Goal: Information Seeking & Learning: Learn about a topic

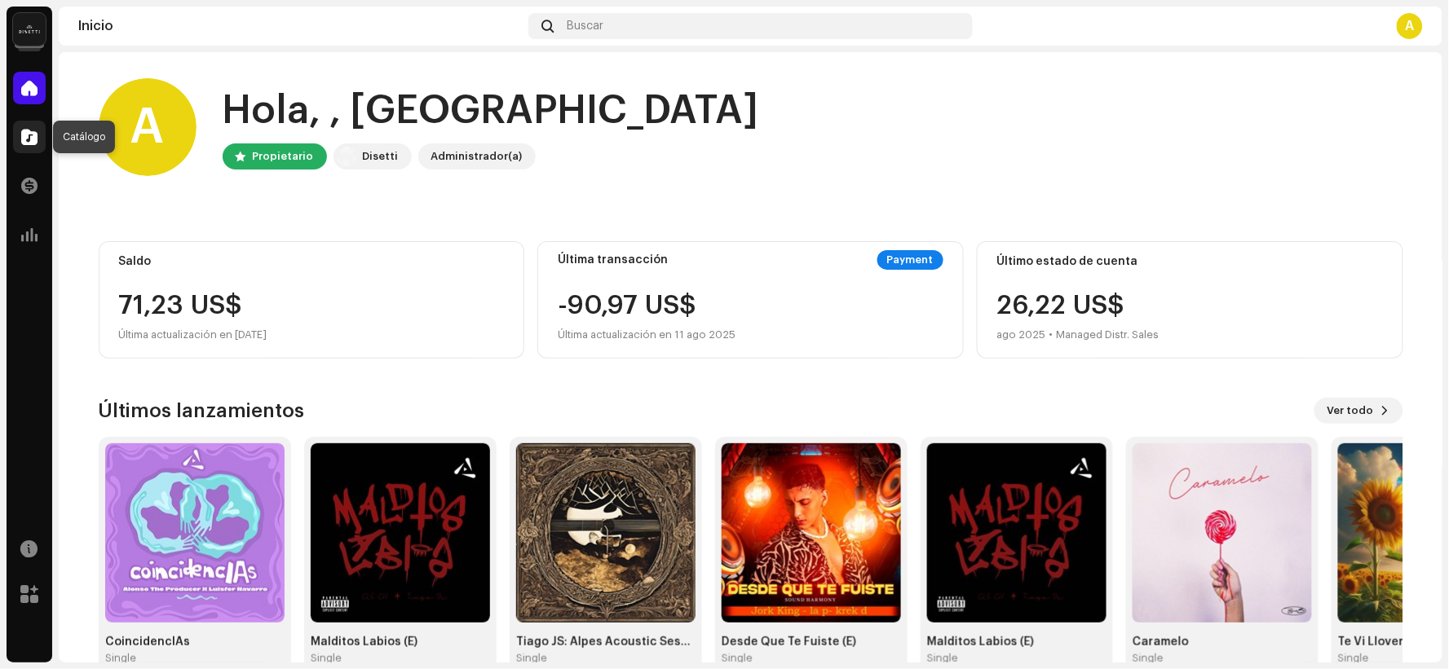
click at [42, 136] on div at bounding box center [29, 137] width 33 height 33
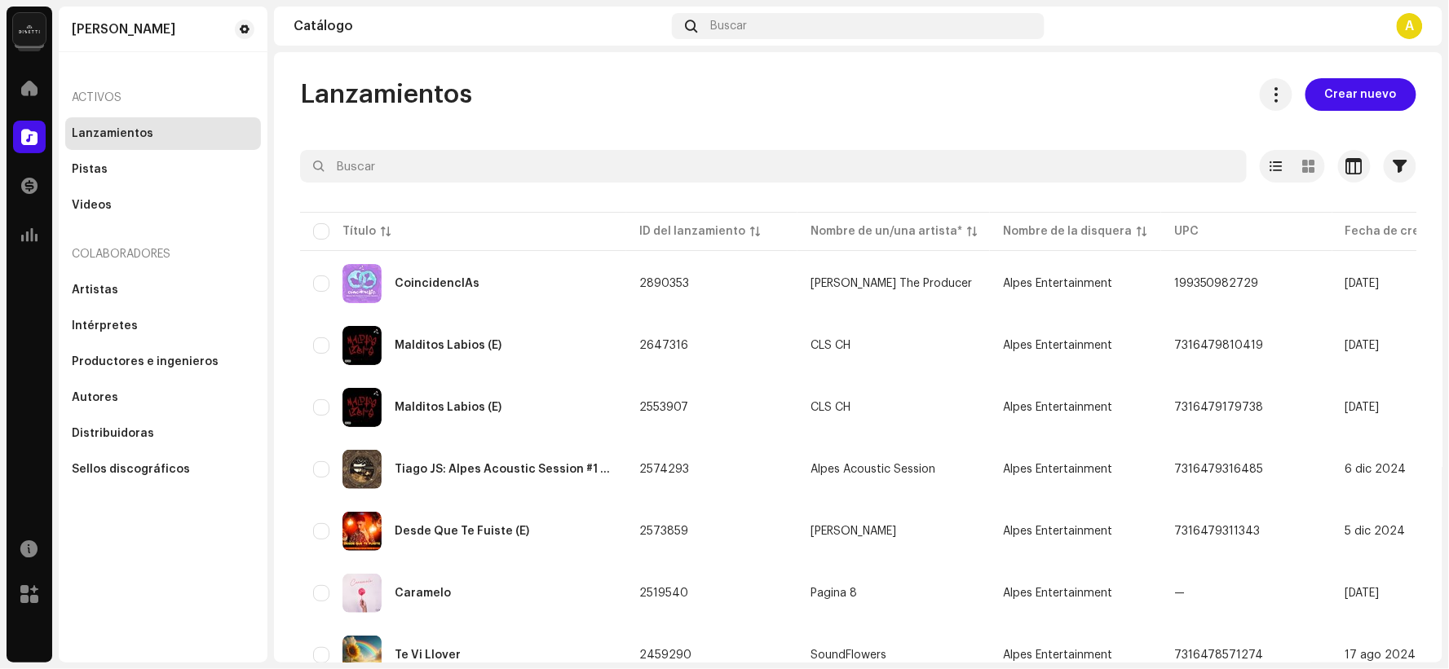
click at [27, 33] on img at bounding box center [29, 29] width 33 height 33
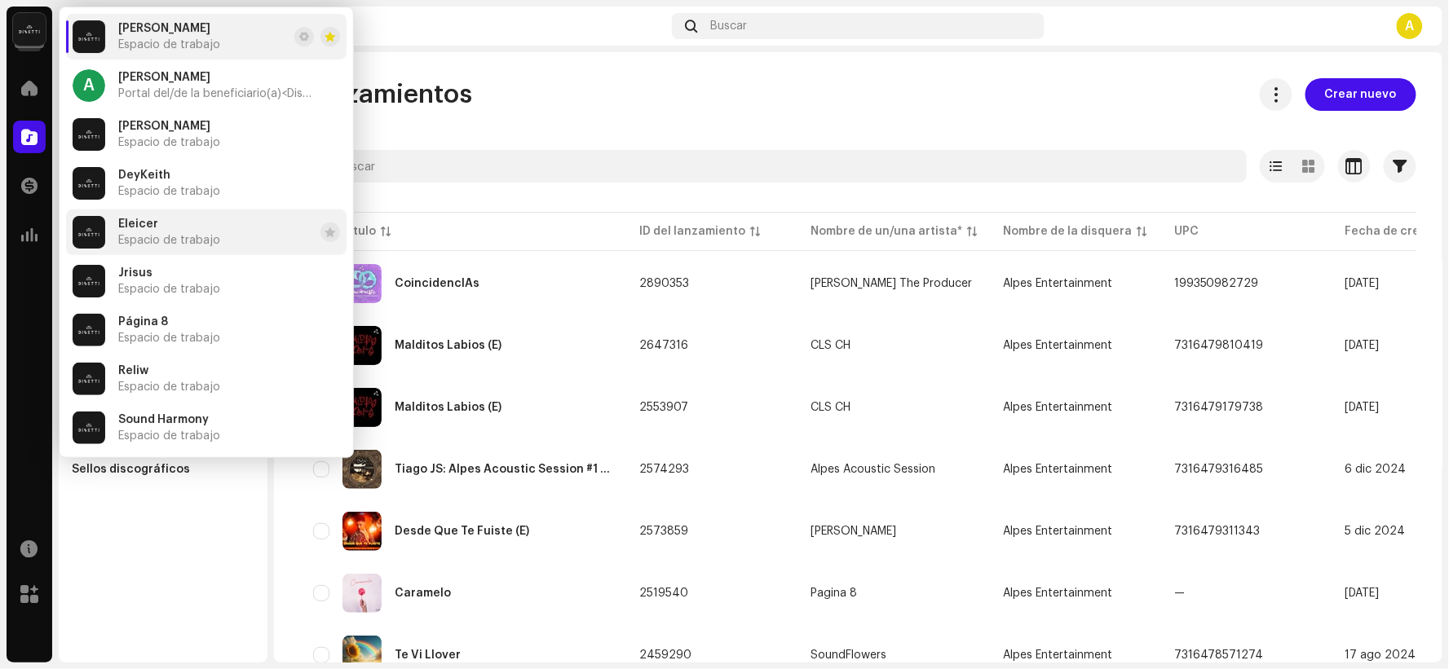
click at [132, 229] on span "Eleicer" at bounding box center [138, 224] width 40 height 13
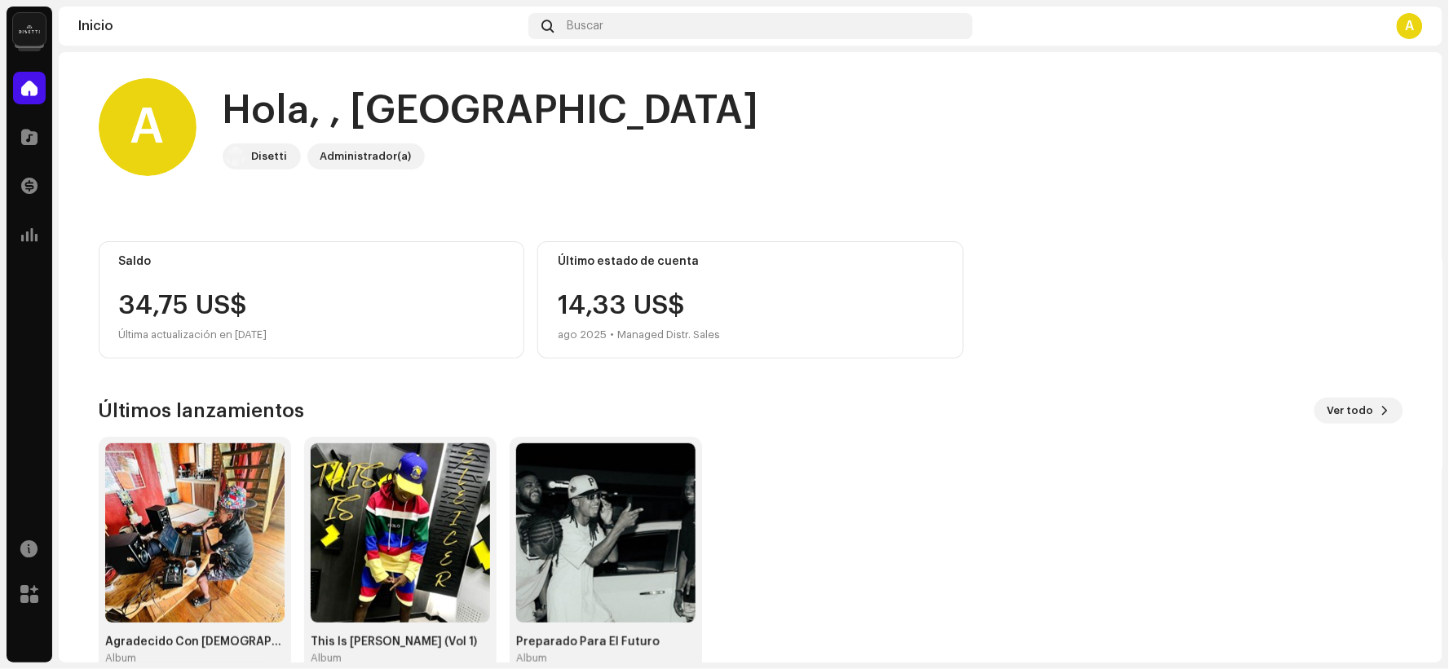
scroll to position [34, 0]
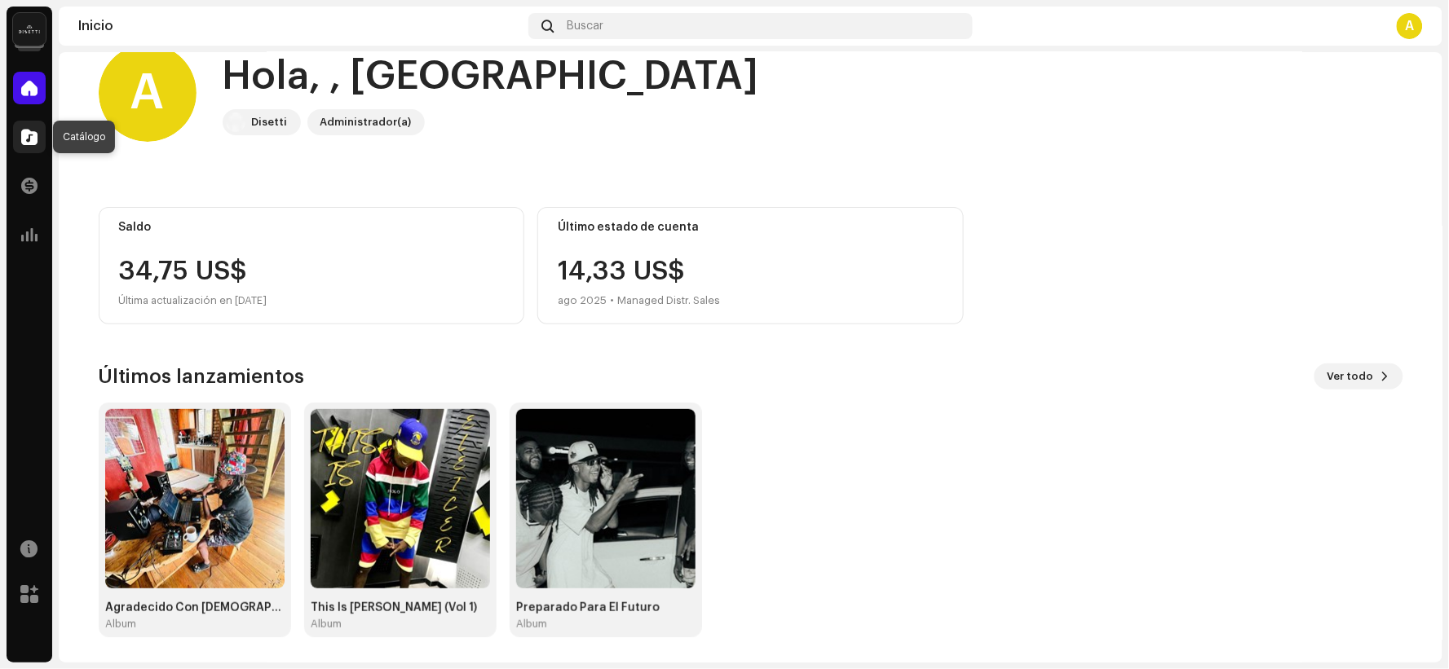
click at [21, 131] on span at bounding box center [29, 136] width 16 height 13
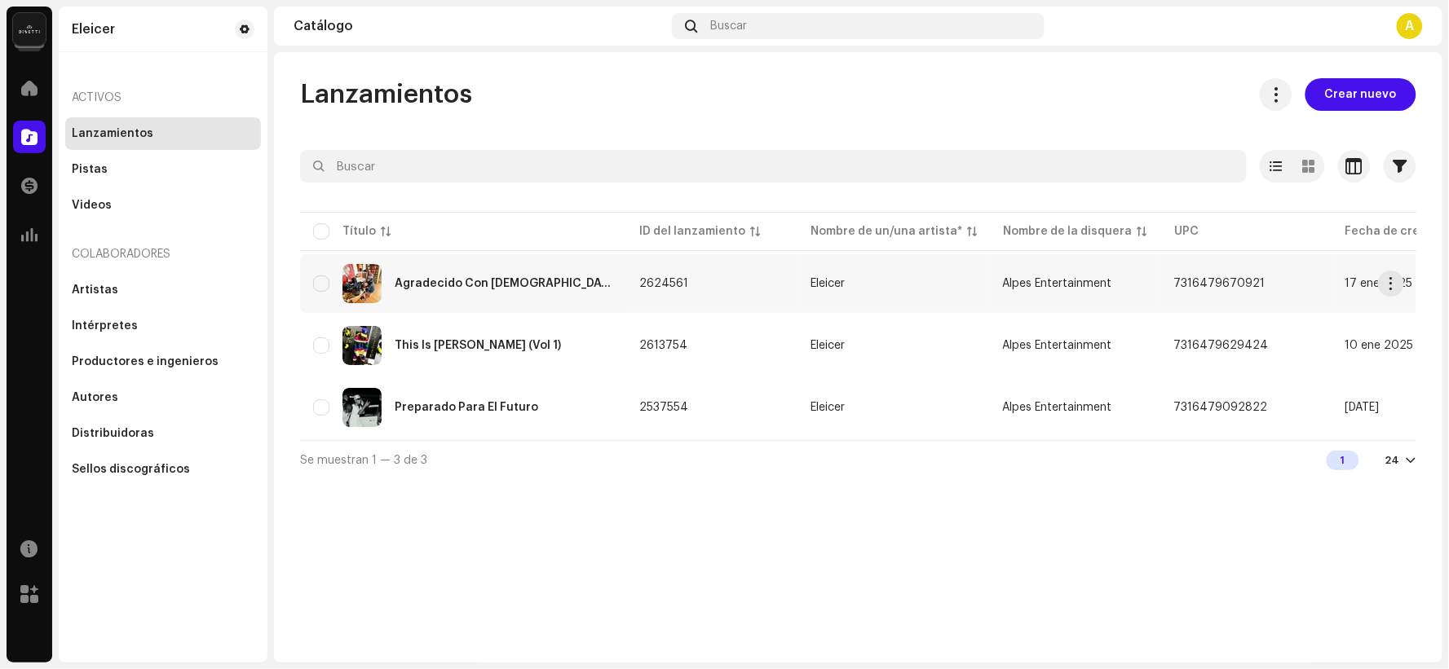
click at [465, 278] on div "Agradecido Con [DEMOGRAPHIC_DATA]" at bounding box center [504, 283] width 219 height 11
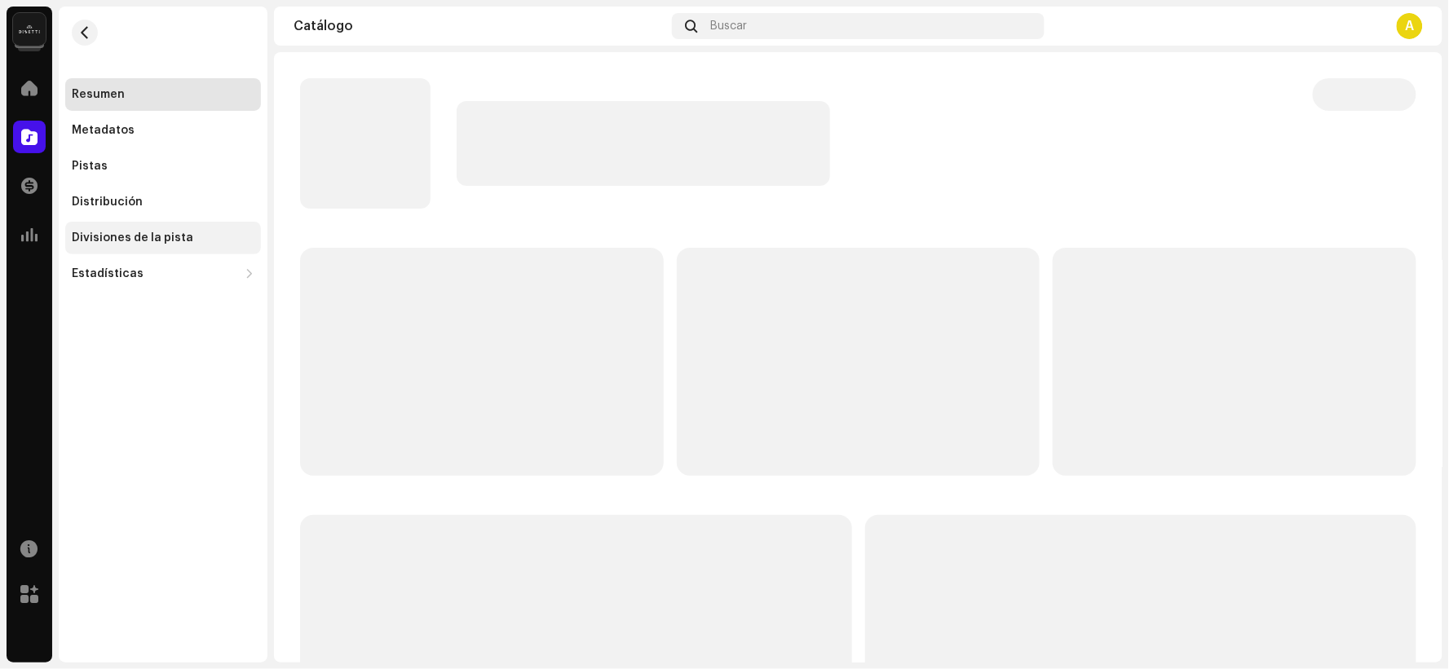
click at [219, 230] on div "Divisiones de la pista" at bounding box center [163, 238] width 196 height 33
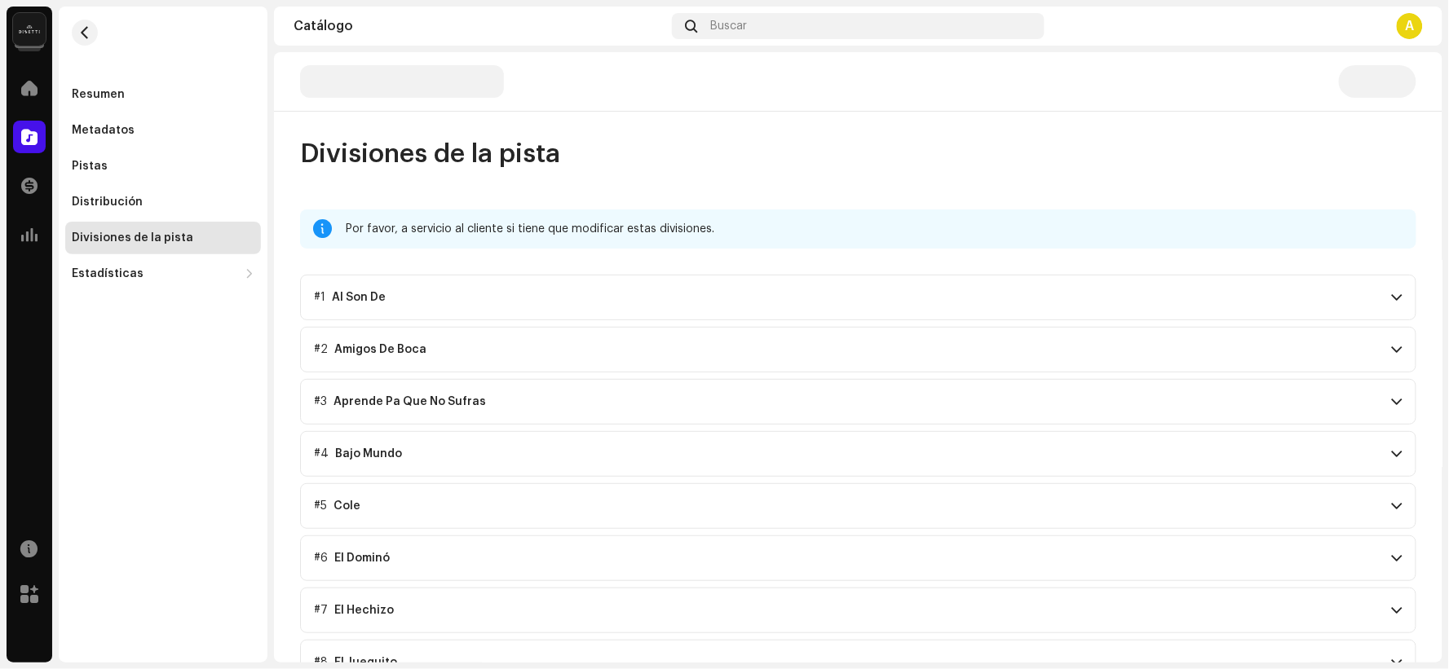
click at [469, 308] on p-accordion-header "#1 Al Son De" at bounding box center [858, 298] width 1116 height 46
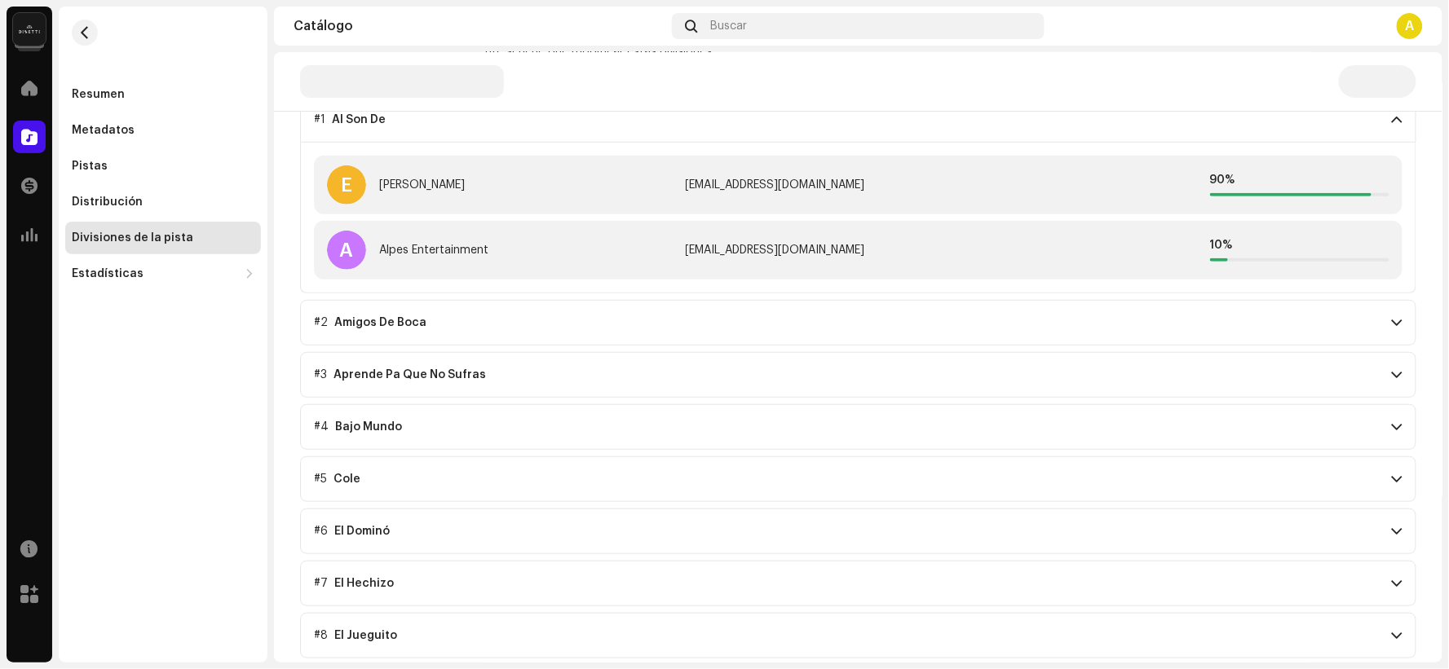
scroll to position [272, 0]
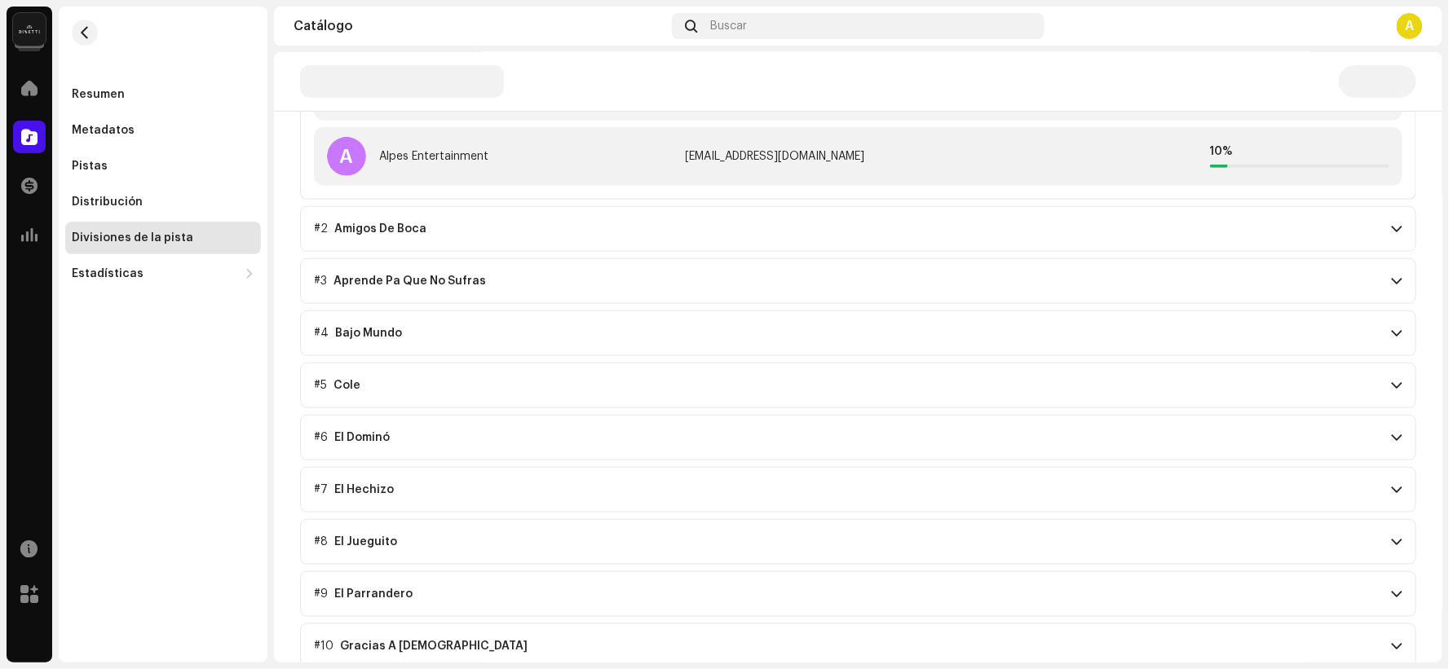
click at [444, 272] on p-accordion-header "#3 Aprende Pa Que No Sufras" at bounding box center [858, 281] width 1116 height 46
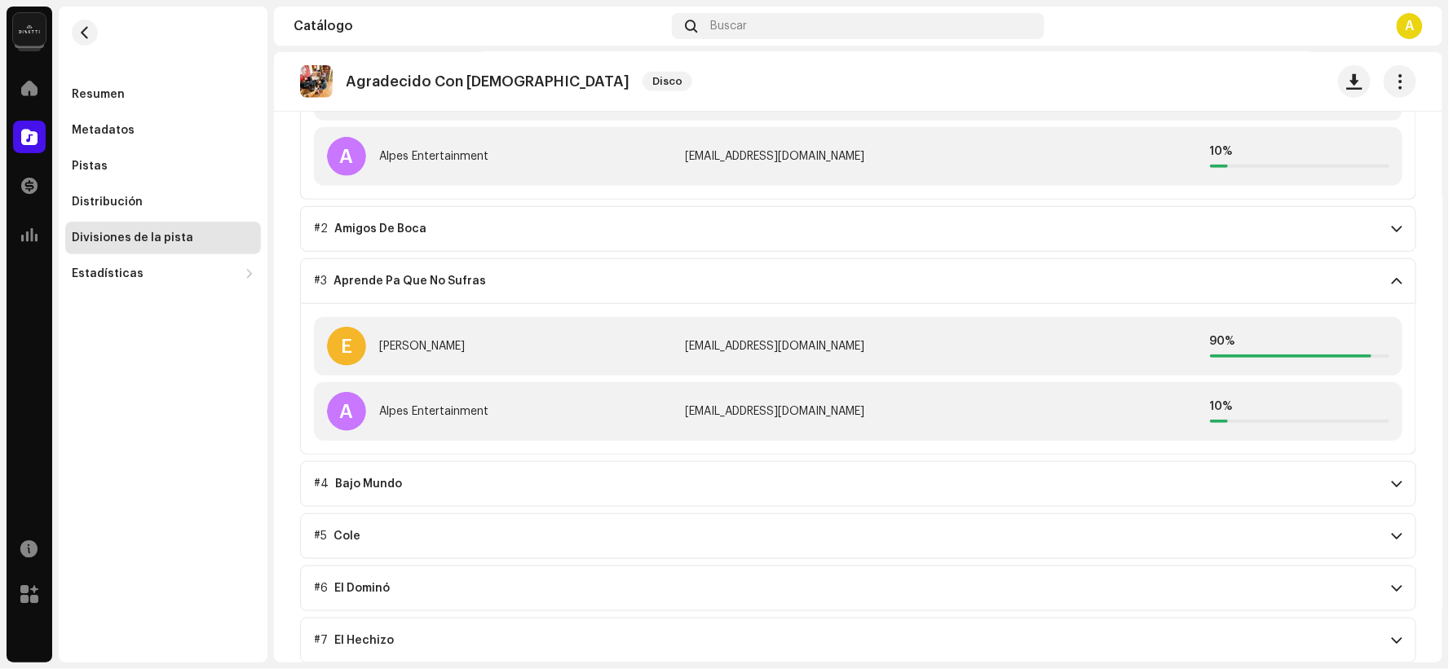
scroll to position [724, 0]
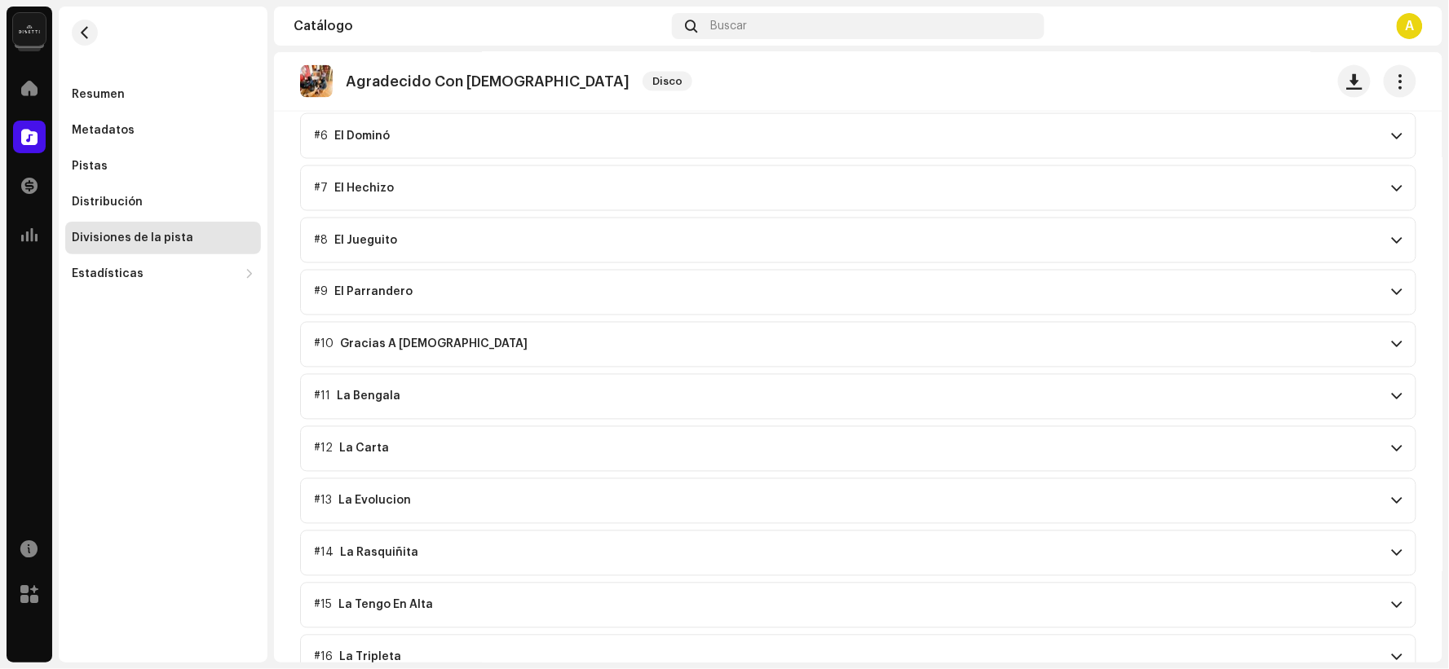
click at [436, 285] on p-accordion-header "#9 El Parrandero" at bounding box center [858, 293] width 1116 height 46
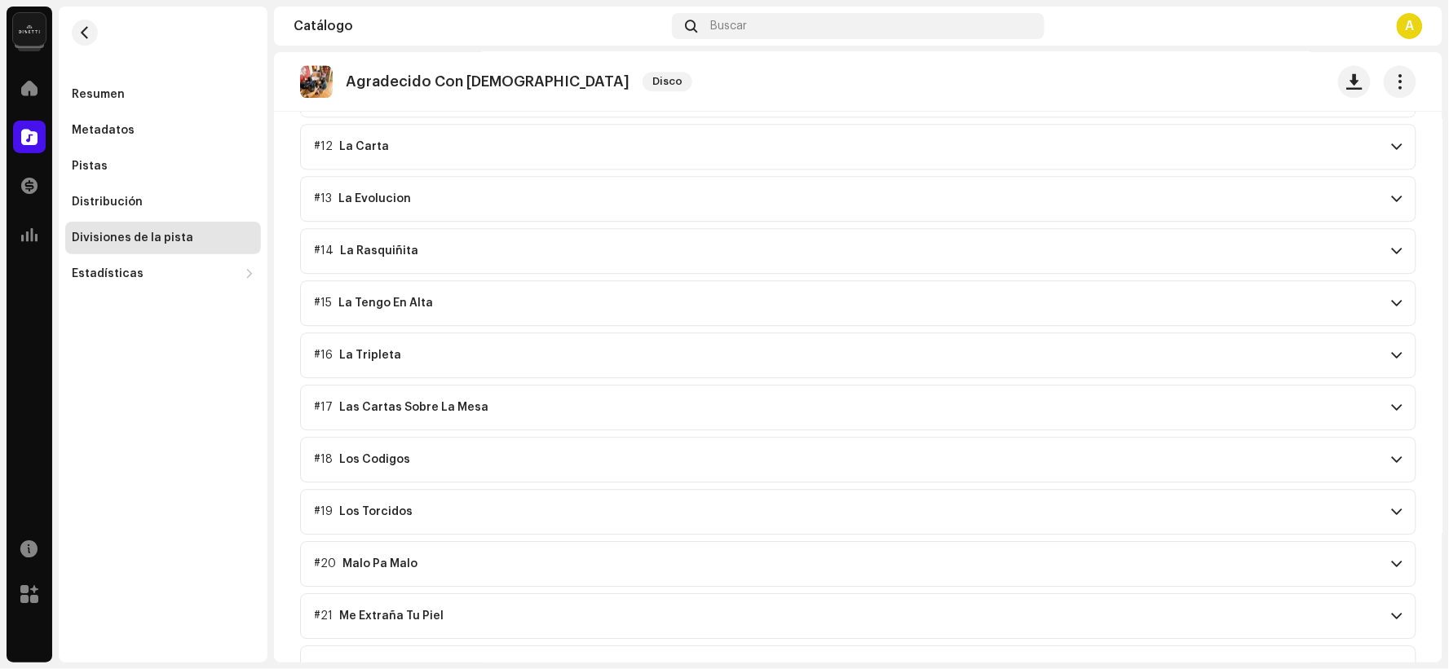
click at [425, 339] on p-accordion-header "#16 La Tripleta" at bounding box center [858, 356] width 1116 height 46
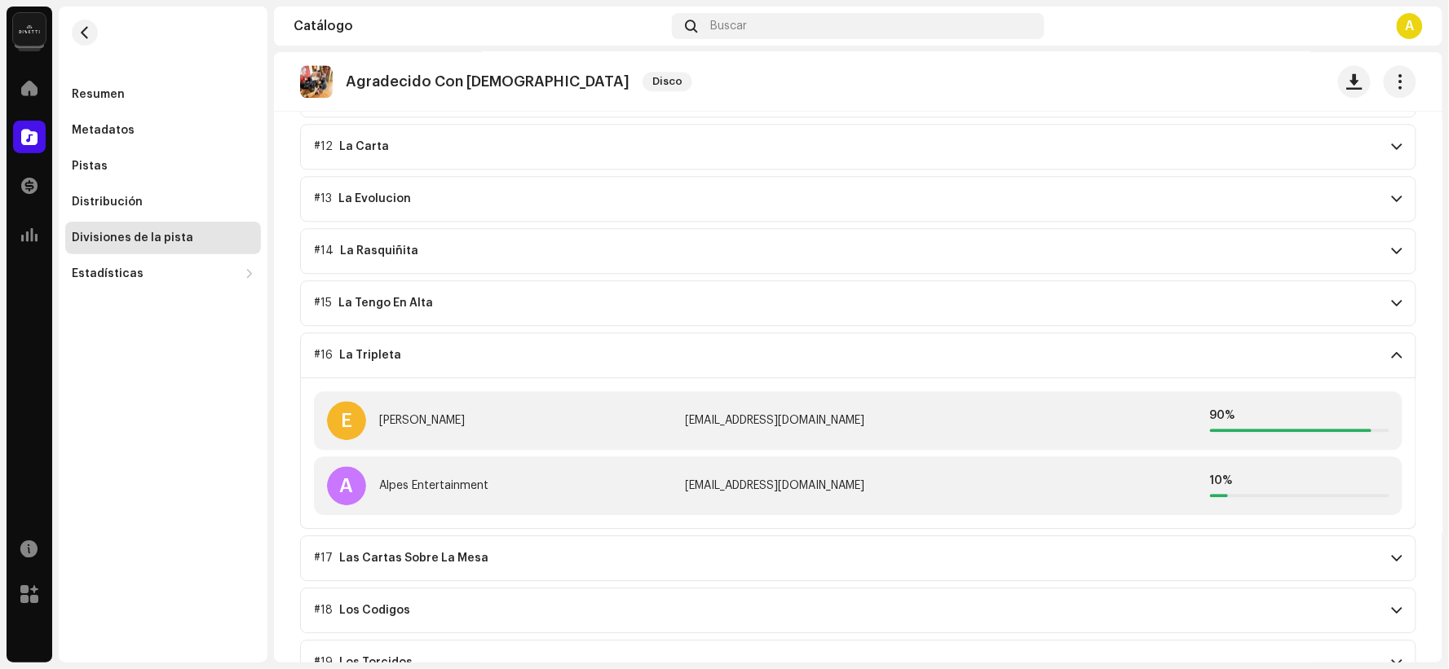
scroll to position [1460, 0]
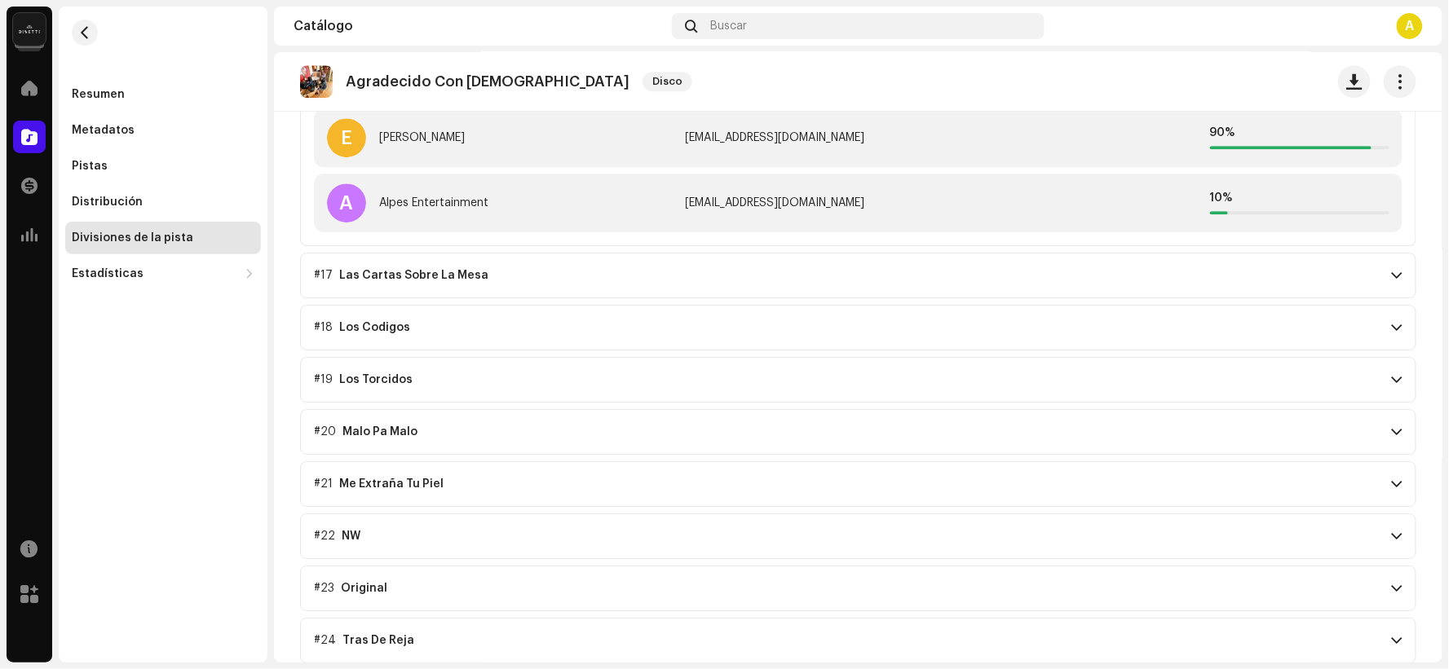
click at [66, 26] on re-m-nav-back at bounding box center [84, 43] width 39 height 72
click at [80, 34] on span "button" at bounding box center [85, 32] width 12 height 13
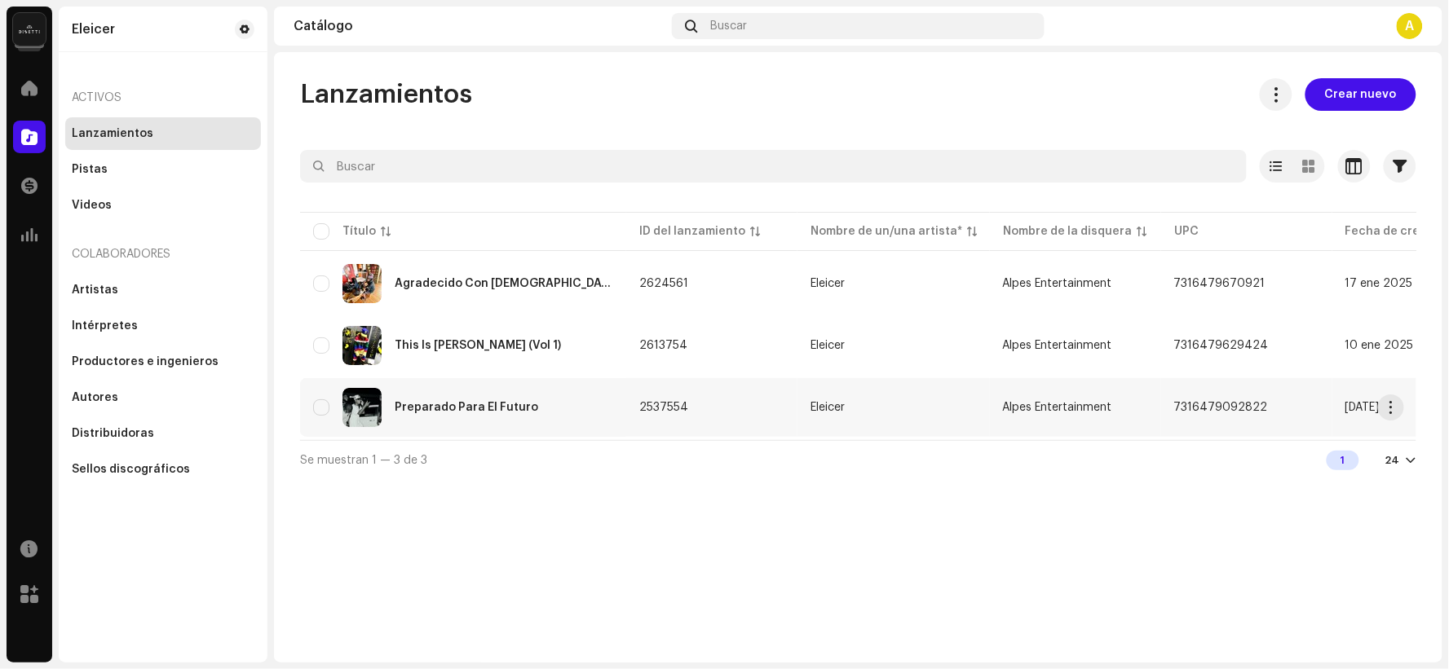
click at [532, 395] on div "Preparado Para El Futuro" at bounding box center [463, 407] width 300 height 39
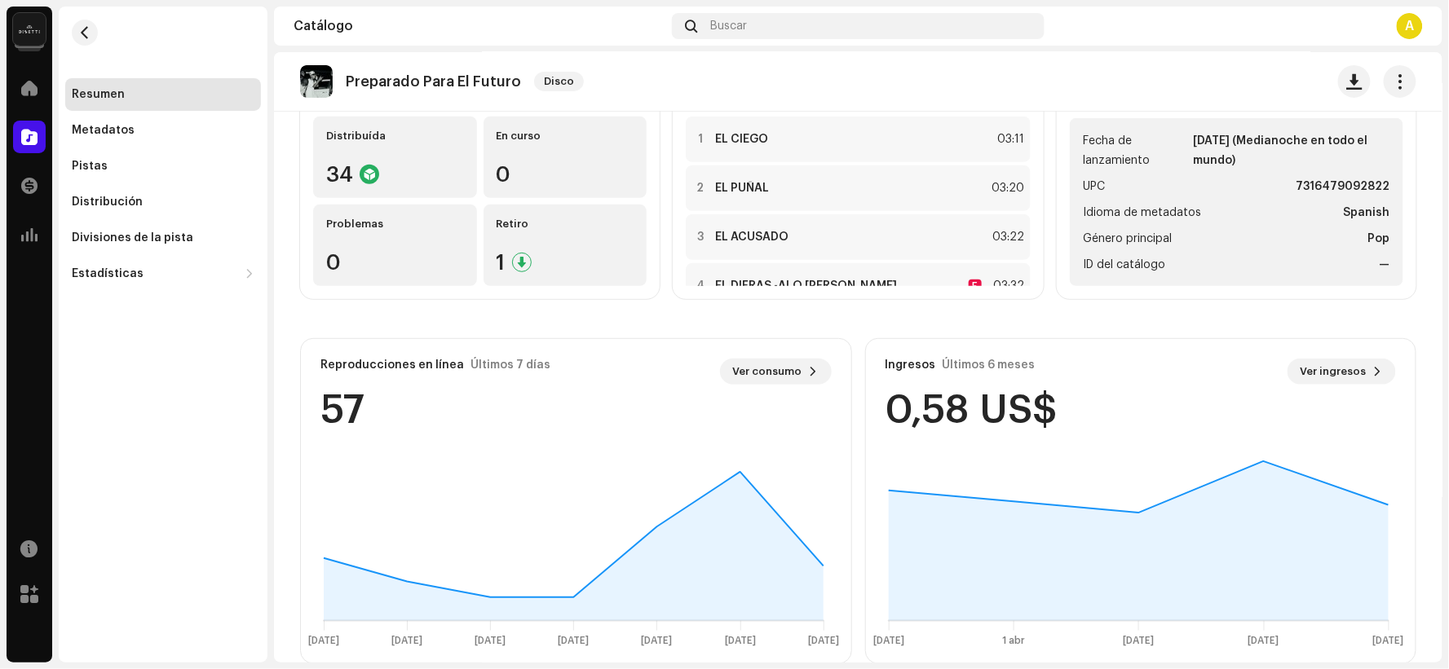
scroll to position [181, 0]
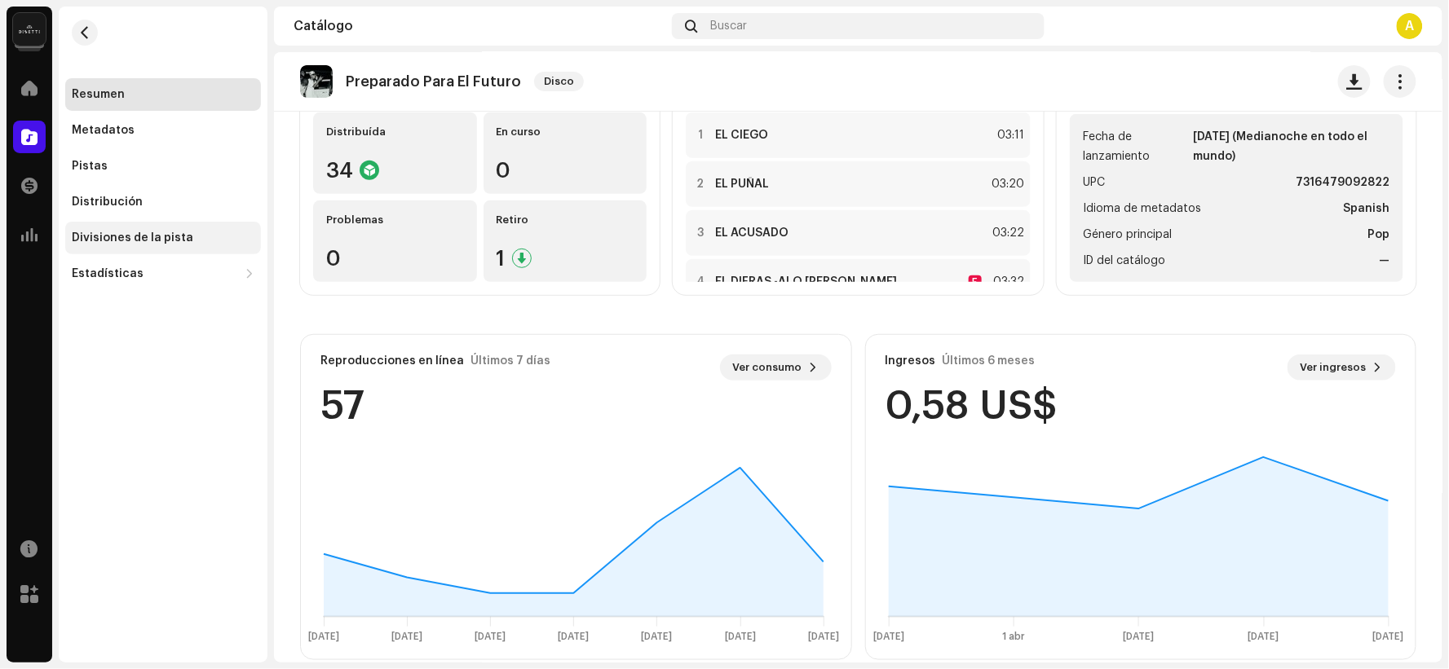
click at [210, 246] on div "Divisiones de la pista" at bounding box center [163, 238] width 196 height 33
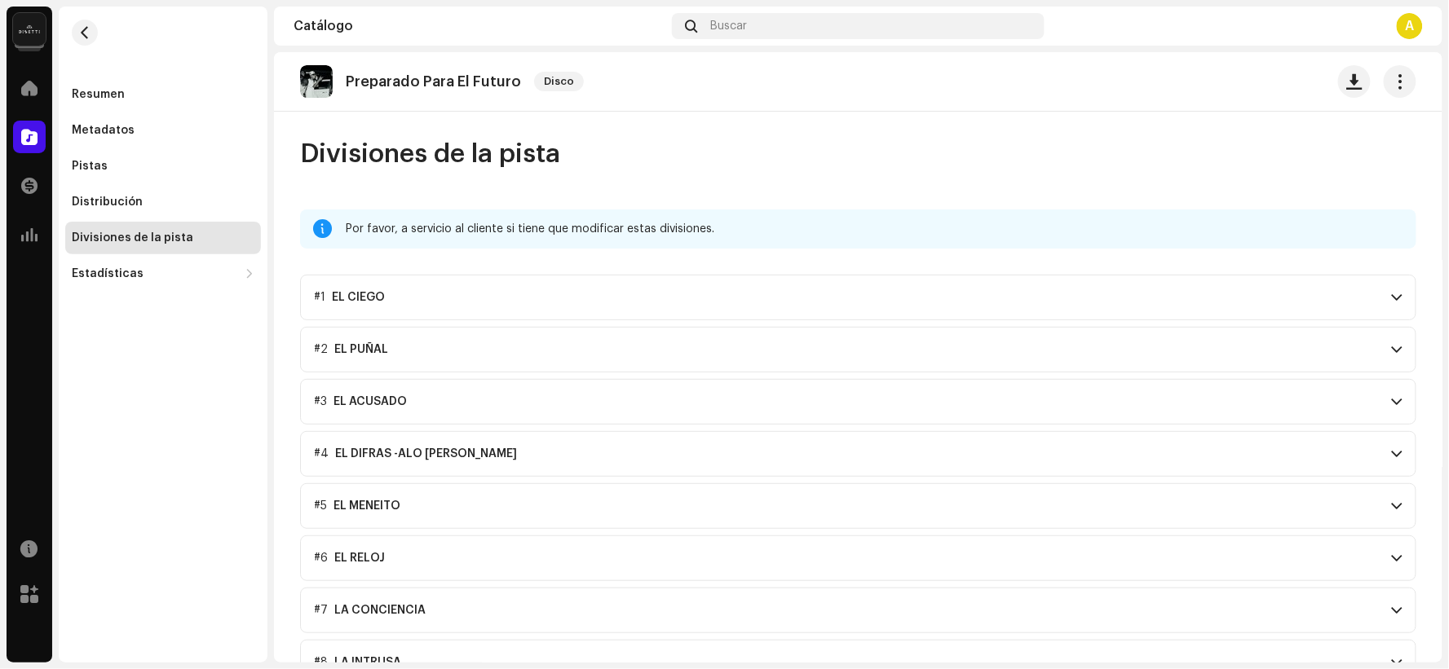
click at [515, 311] on p-accordion-header "#1 EL CIEGO" at bounding box center [858, 298] width 1116 height 46
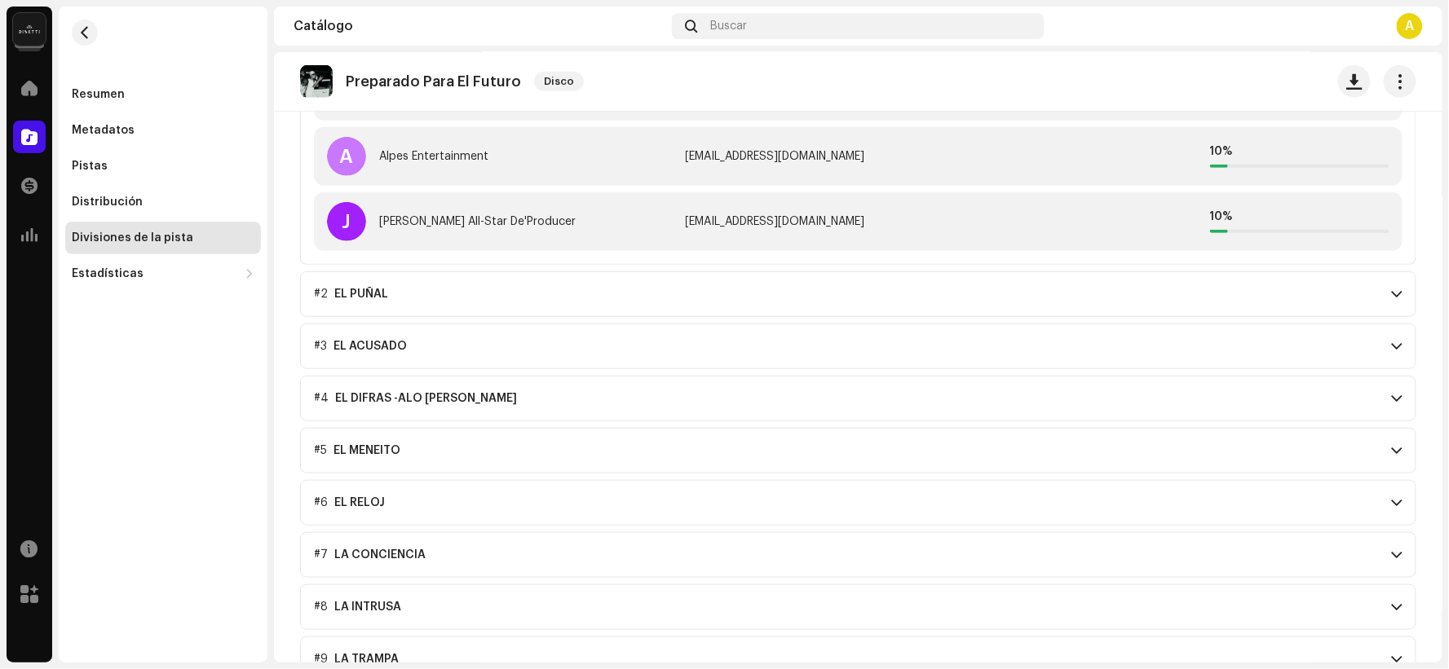
click at [523, 450] on p-accordion-header "#5 EL MENEITO" at bounding box center [858, 451] width 1116 height 46
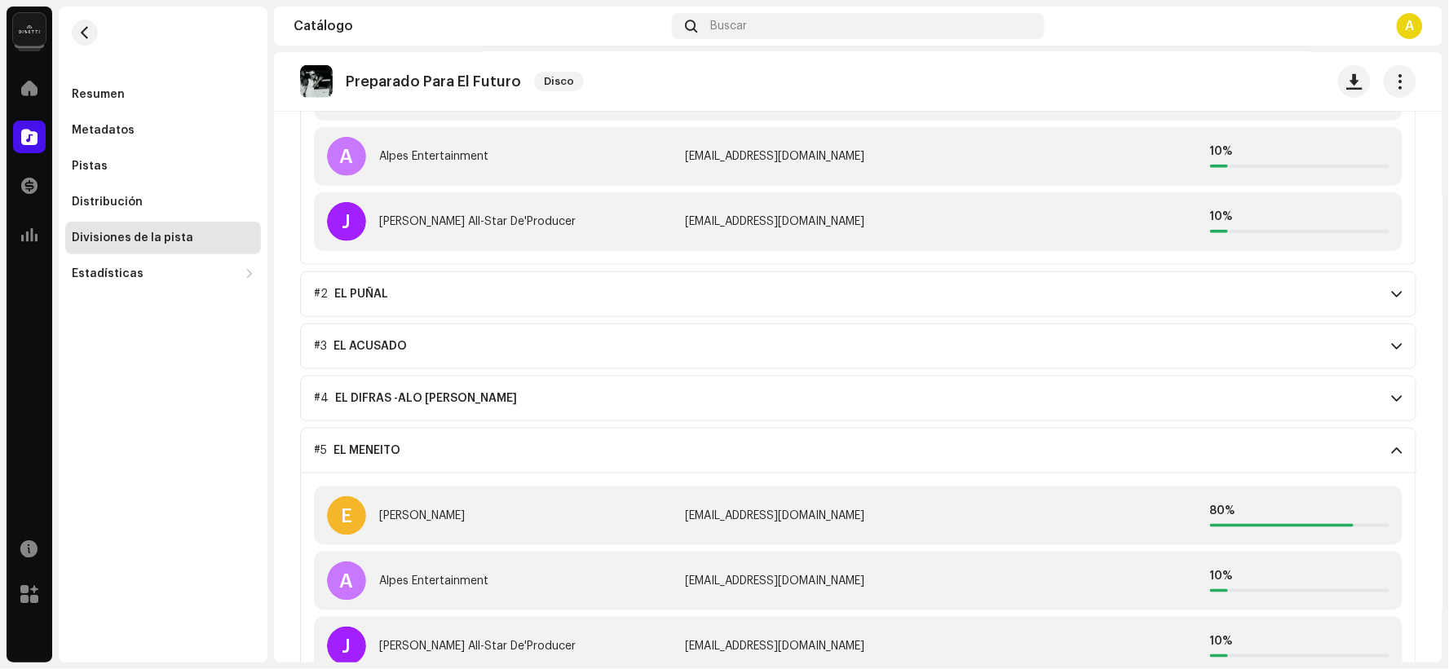
scroll to position [815, 0]
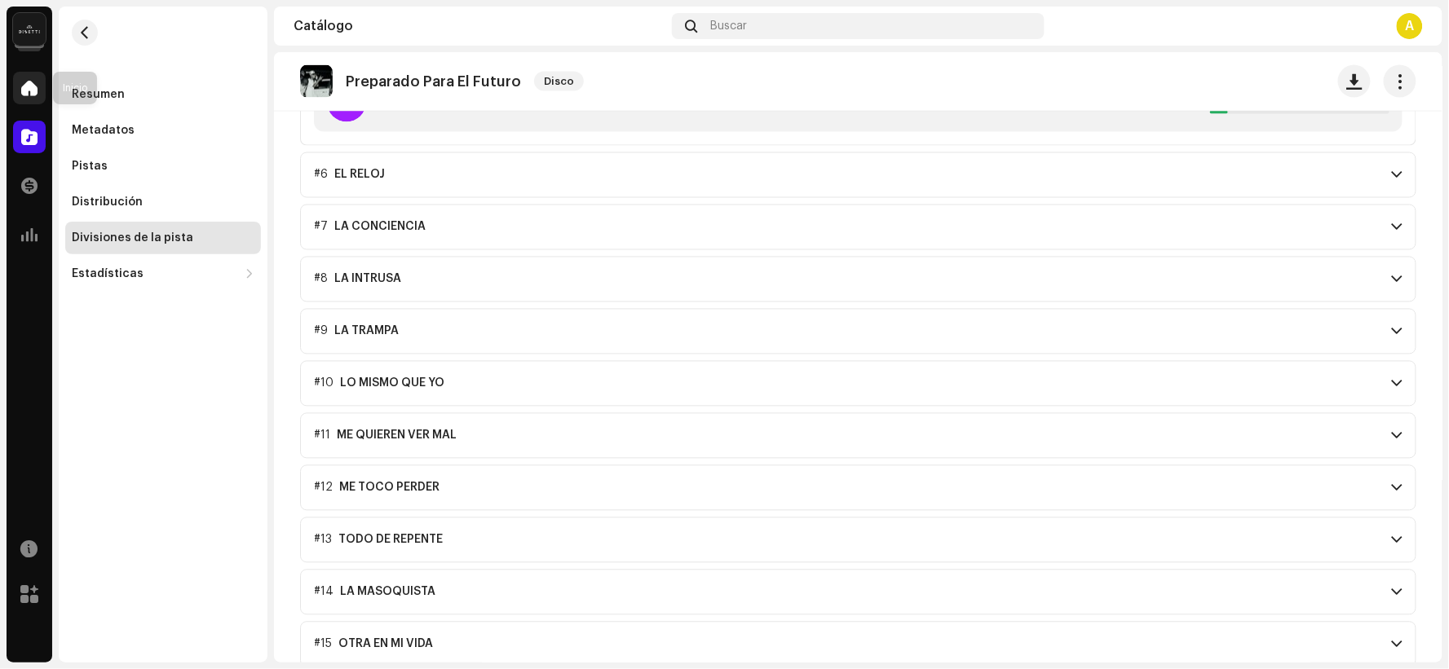
click at [27, 88] on span at bounding box center [29, 88] width 16 height 13
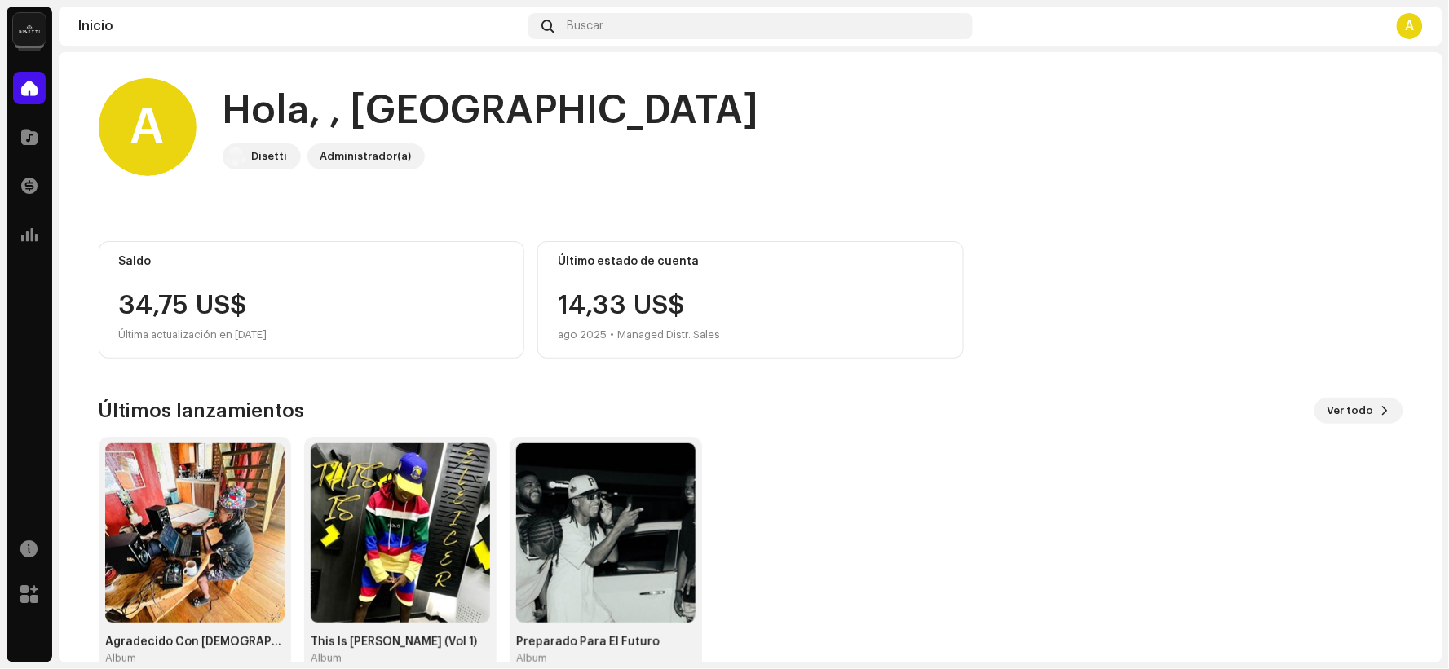
click at [45, 30] on img at bounding box center [29, 29] width 33 height 33
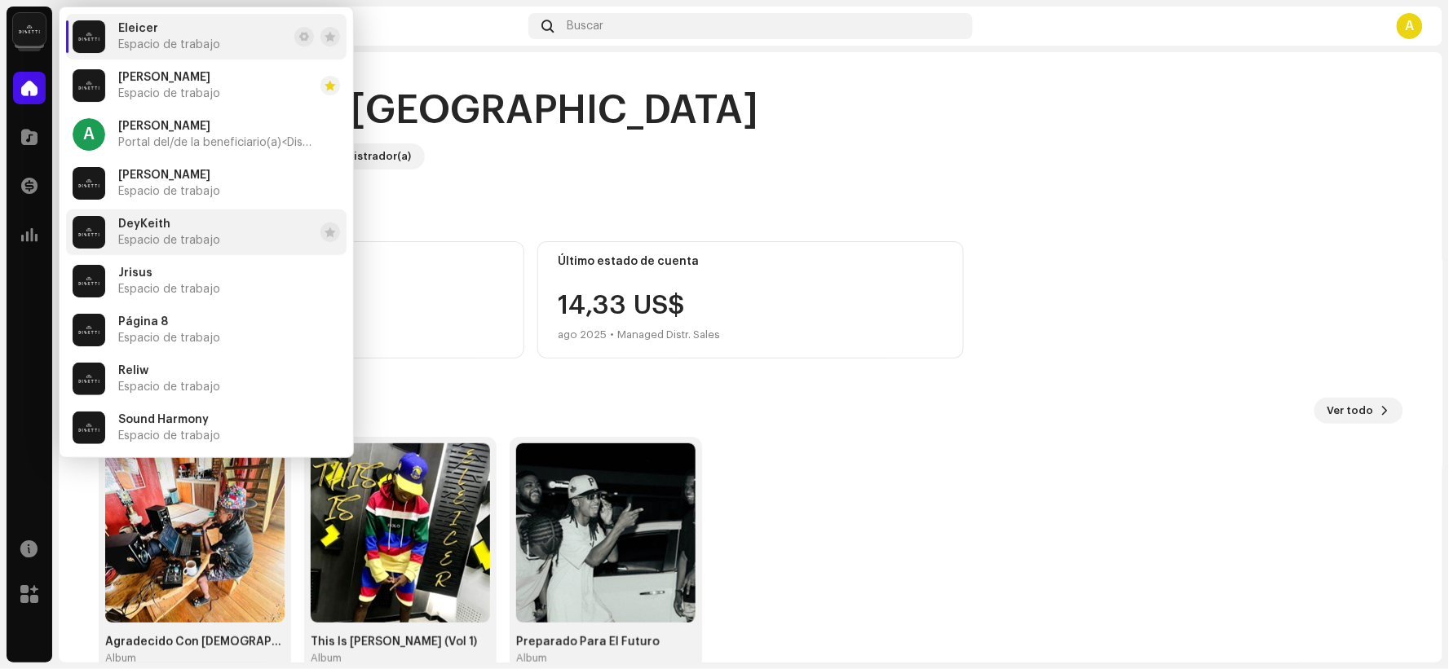
click at [197, 243] on span "Espacio de trabajo" at bounding box center [169, 240] width 102 height 13
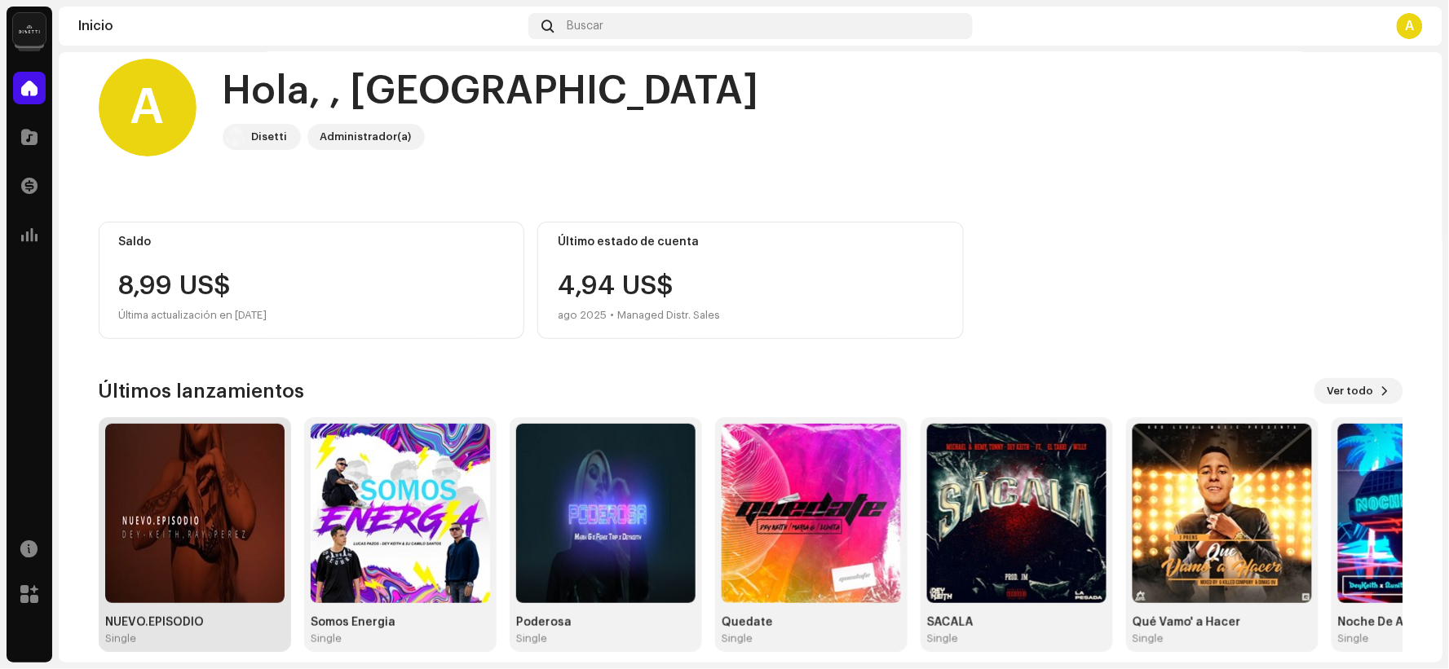
scroll to position [34, 0]
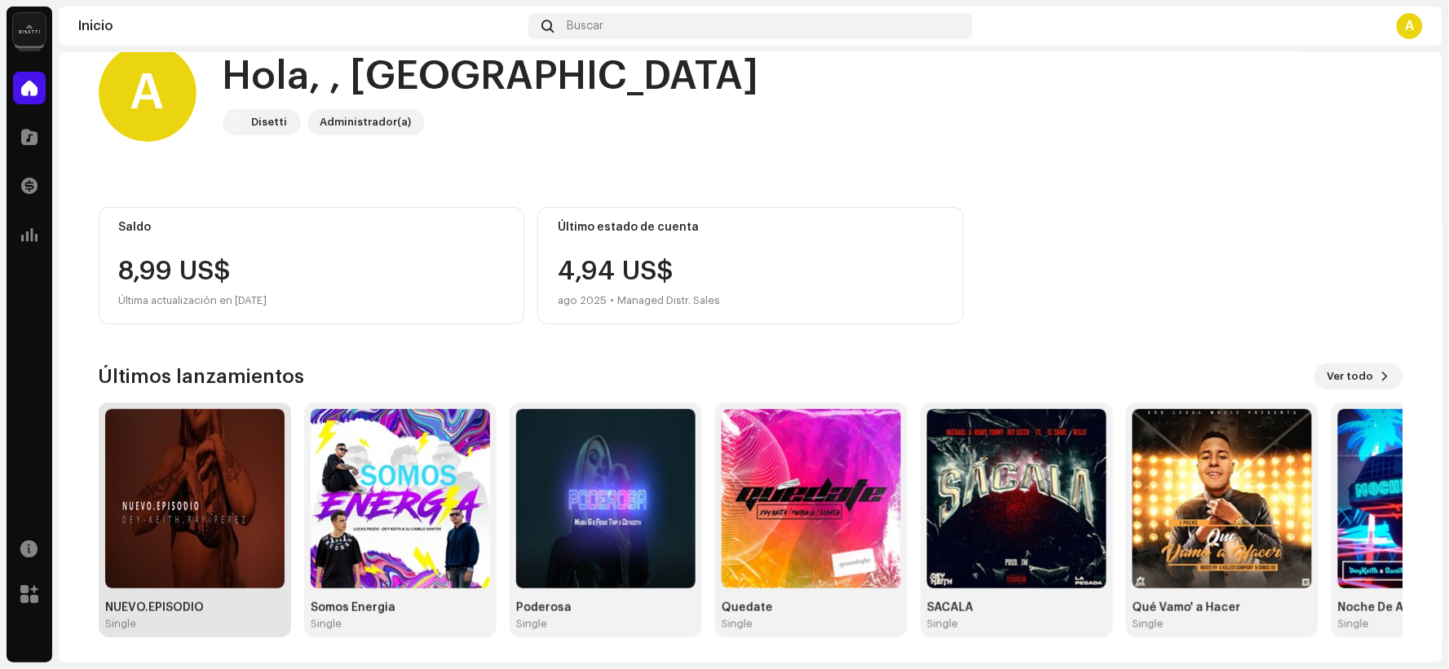
click at [174, 453] on img at bounding box center [194, 498] width 179 height 179
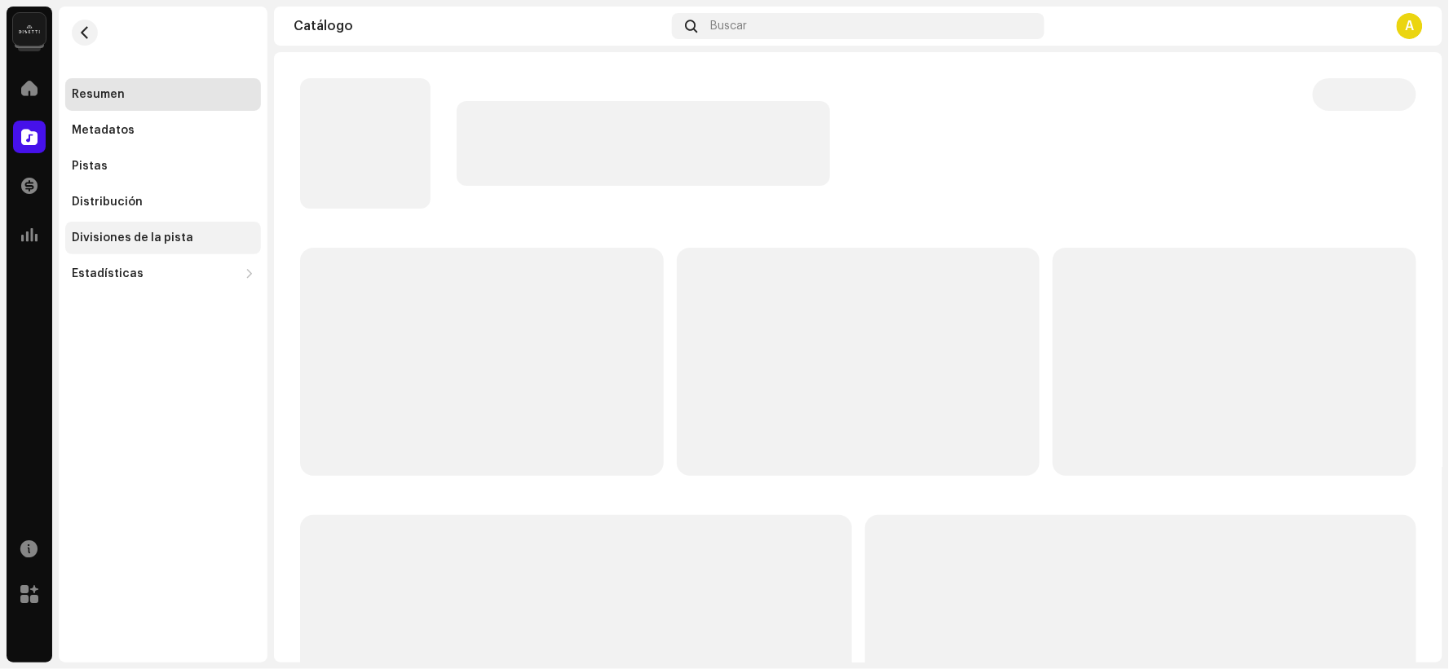
click at [179, 245] on div "Divisiones de la pista" at bounding box center [163, 238] width 196 height 33
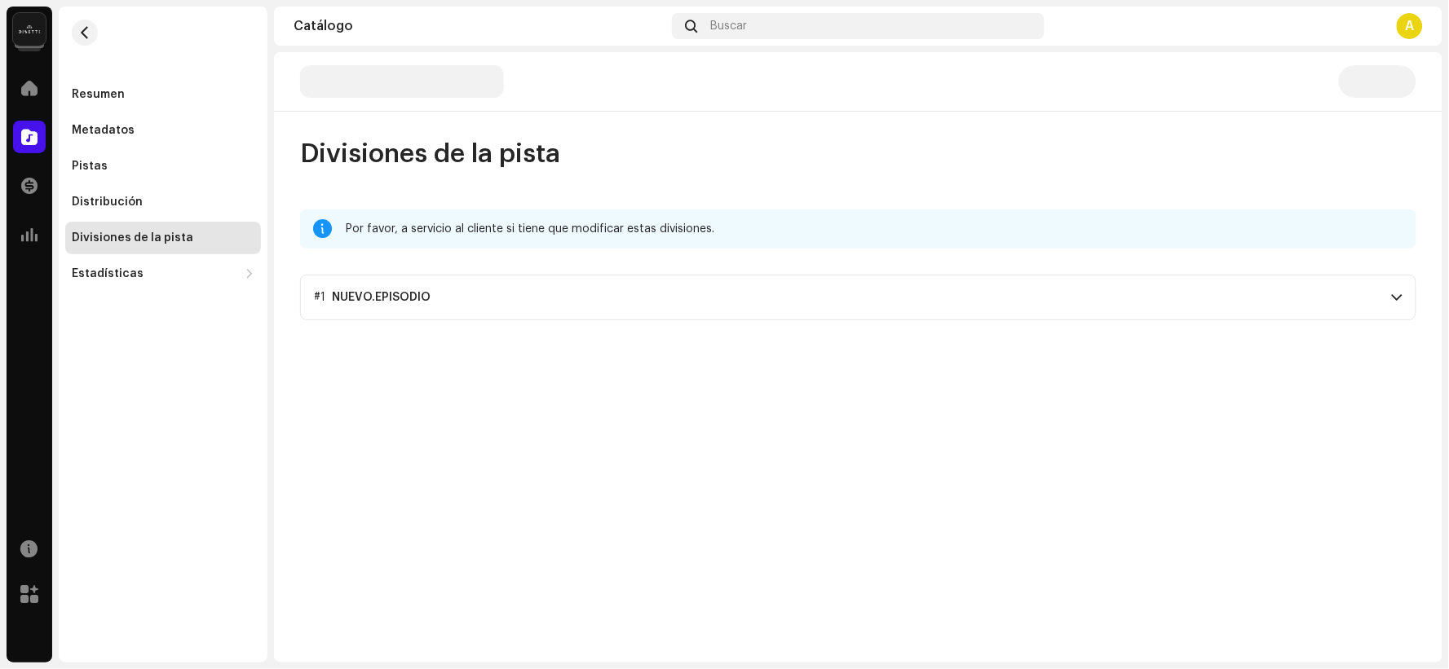
click at [532, 285] on p-accordion-header "#1 NUEVO.EPISODIO" at bounding box center [858, 298] width 1116 height 46
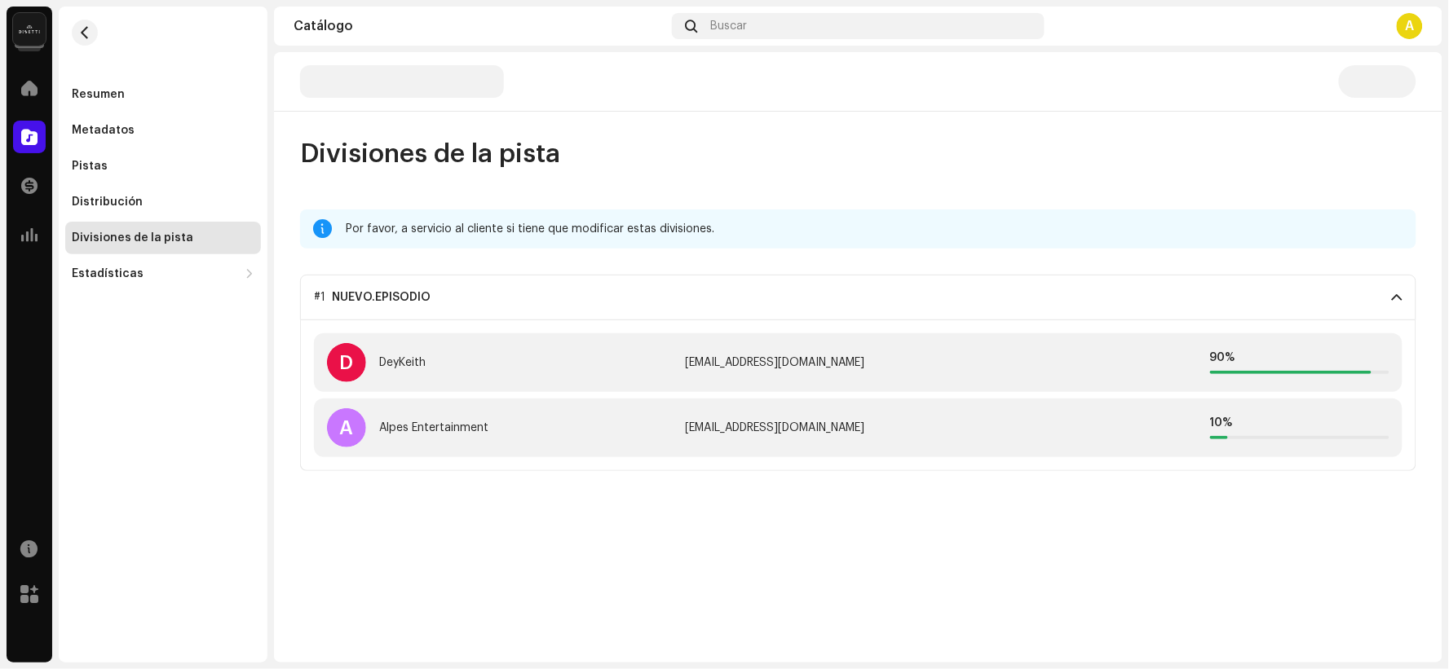
click at [489, 300] on p-accordion-header "#1 NUEVO.EPISODIO" at bounding box center [858, 298] width 1116 height 46
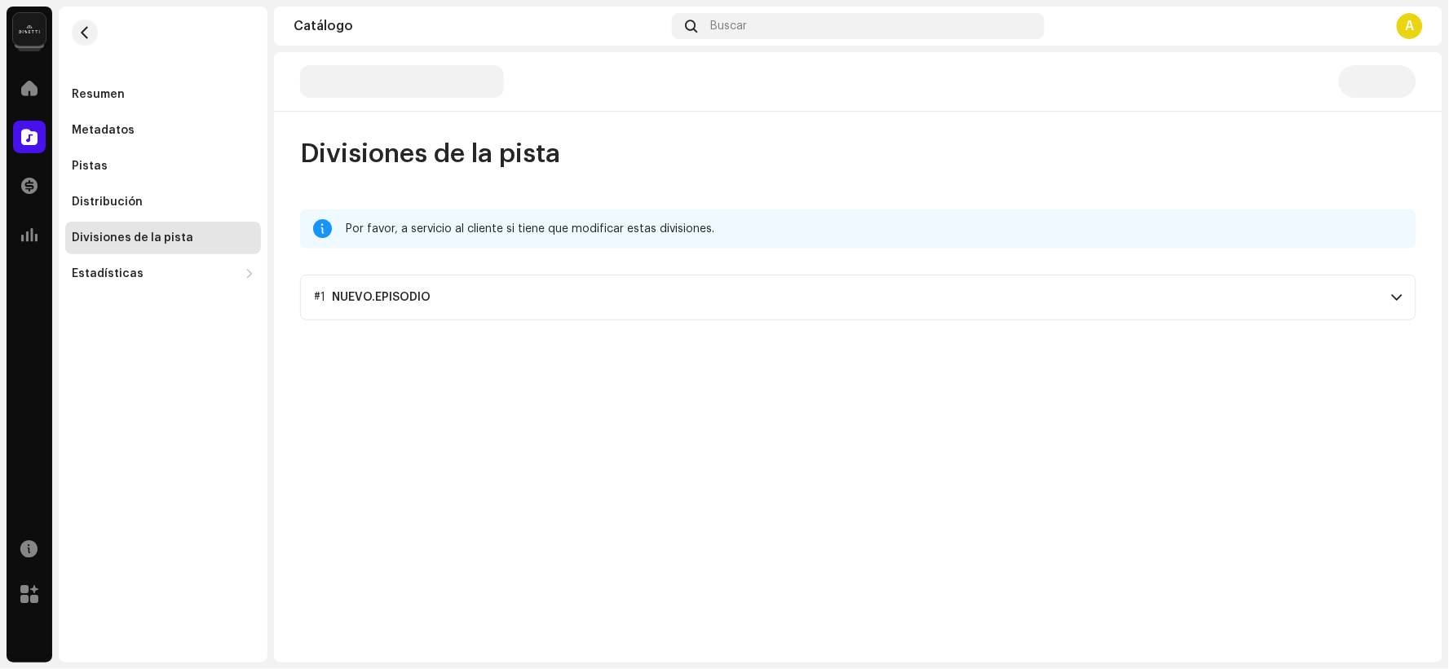
click at [489, 300] on p-accordion-header "#1 NUEVO.EPISODIO" at bounding box center [858, 298] width 1116 height 46
